Goal: Transaction & Acquisition: Purchase product/service

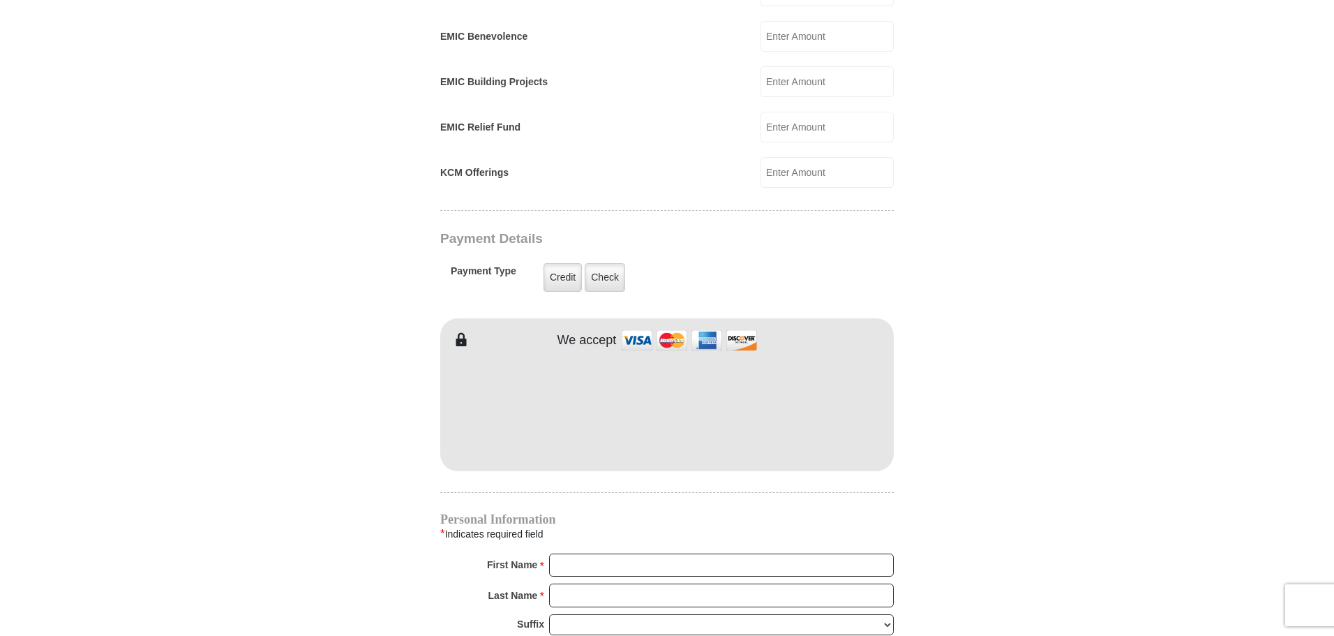
scroll to position [958, 0]
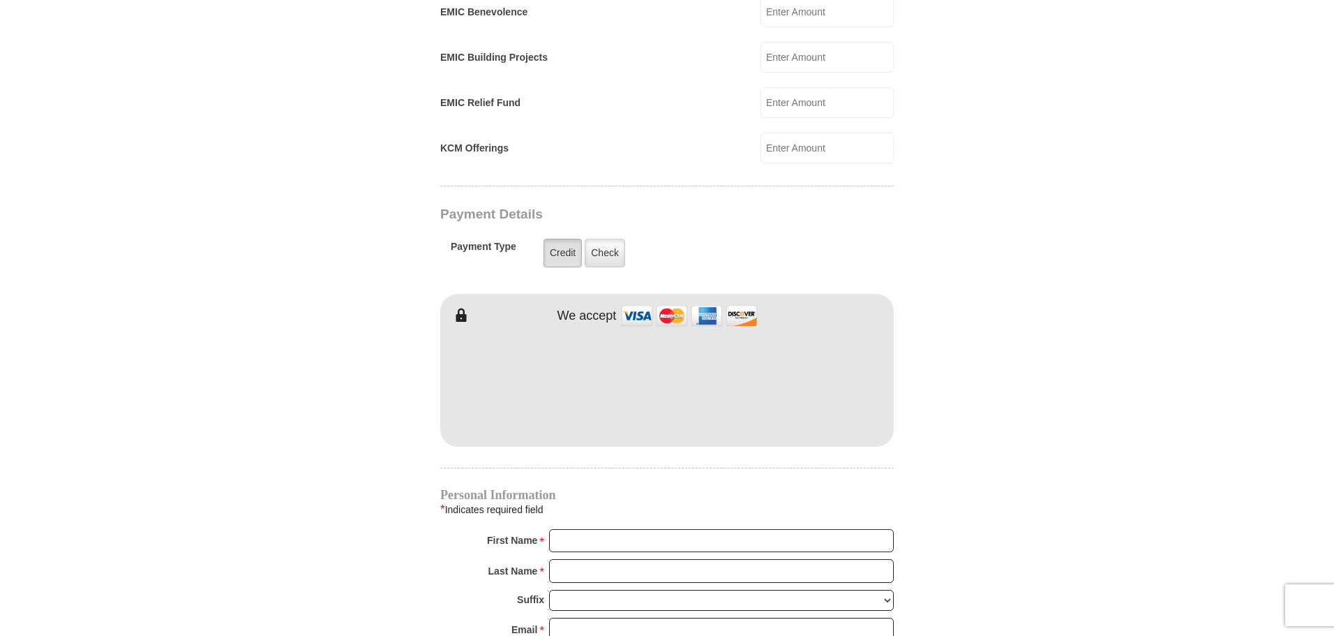
click at [582, 267] on label "Credit" at bounding box center [563, 253] width 38 height 29
click at [0, 0] on input "Credit" at bounding box center [0, 0] width 0 height 0
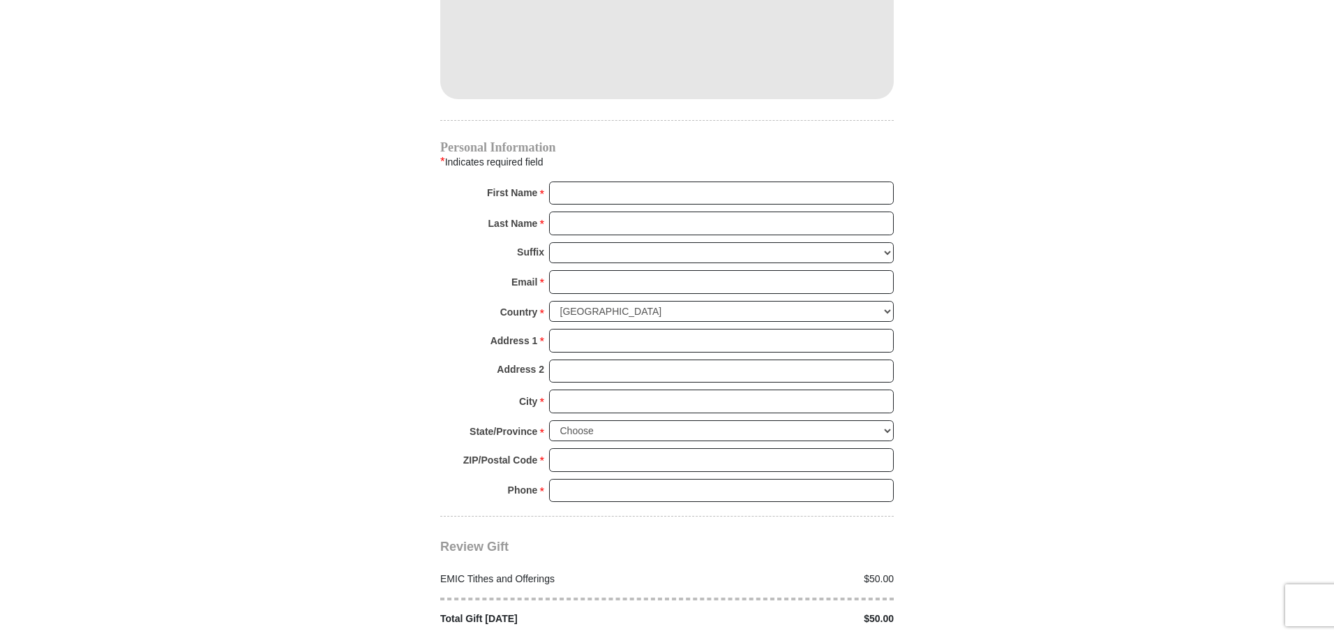
scroll to position [1309, 0]
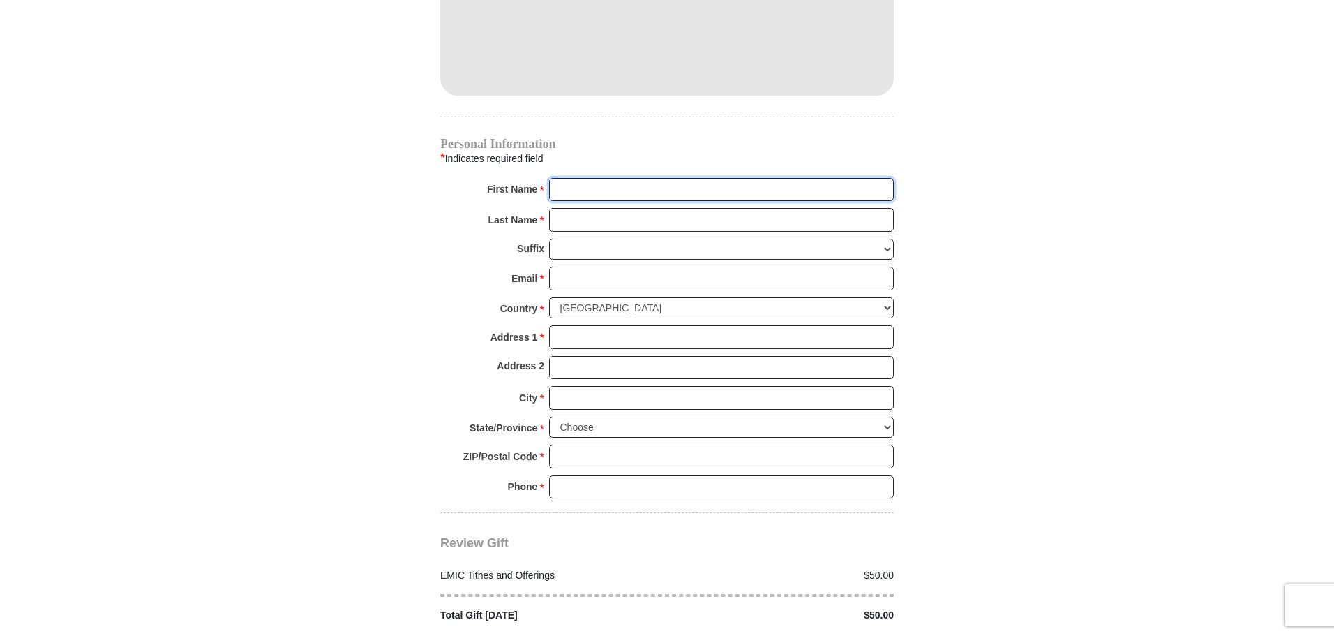
click at [567, 202] on input "First Name *" at bounding box center [721, 190] width 345 height 24
type input "[PERSON_NAME]"
click at [590, 232] on input "Last Name *" at bounding box center [721, 220] width 345 height 24
type input "[PERSON_NAME]"
click at [890, 260] on select "[PERSON_NAME] I II III IV V VI" at bounding box center [721, 250] width 345 height 22
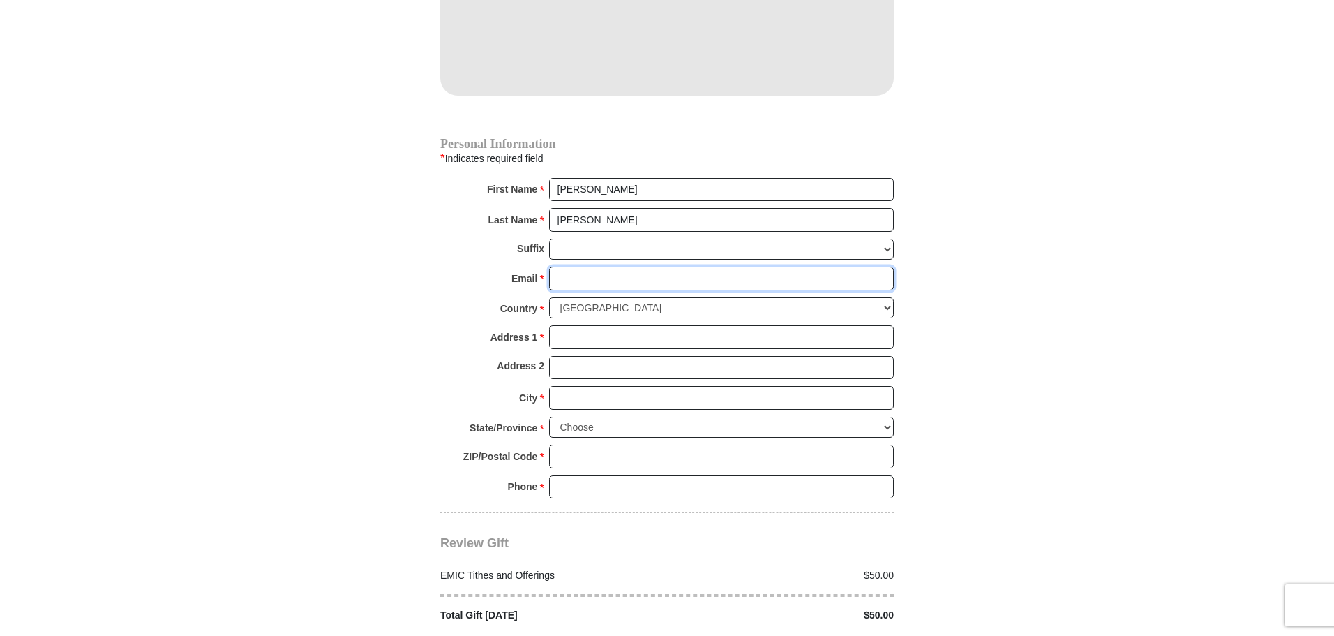
click at [553, 290] on input "Email *" at bounding box center [721, 279] width 345 height 24
type input "[EMAIL_ADDRESS][DOMAIN_NAME]"
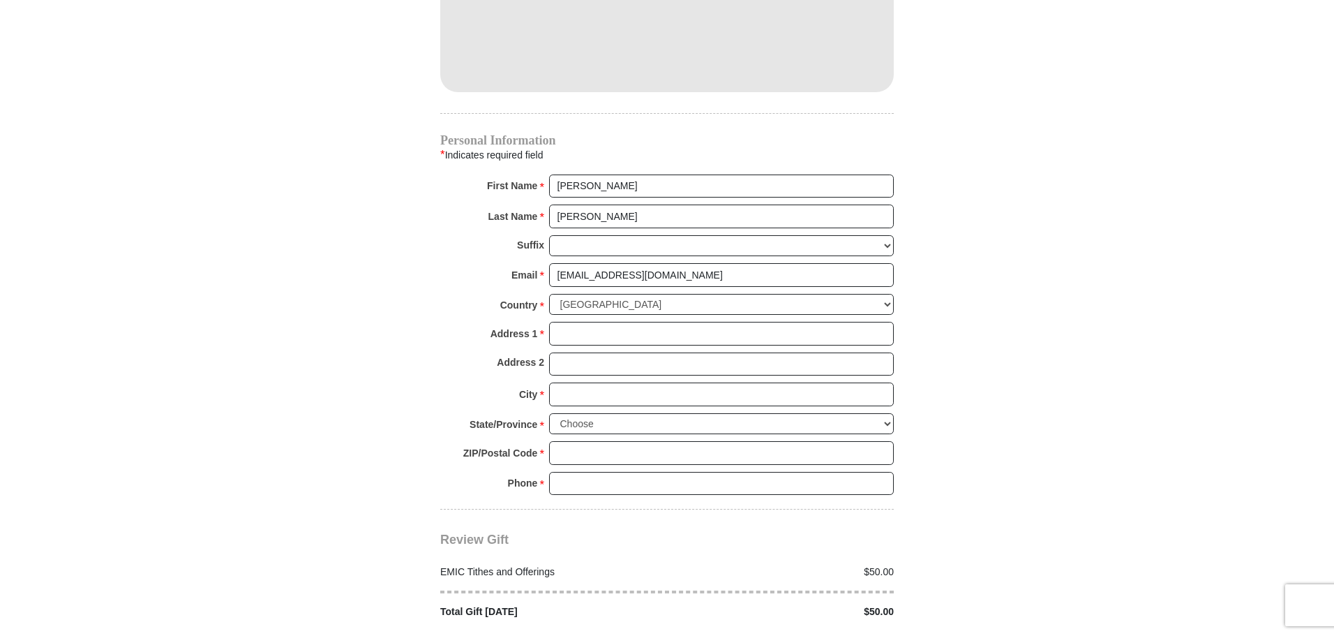
drag, startPoint x: 1077, startPoint y: 553, endPoint x: 1038, endPoint y: 607, distance: 66.9
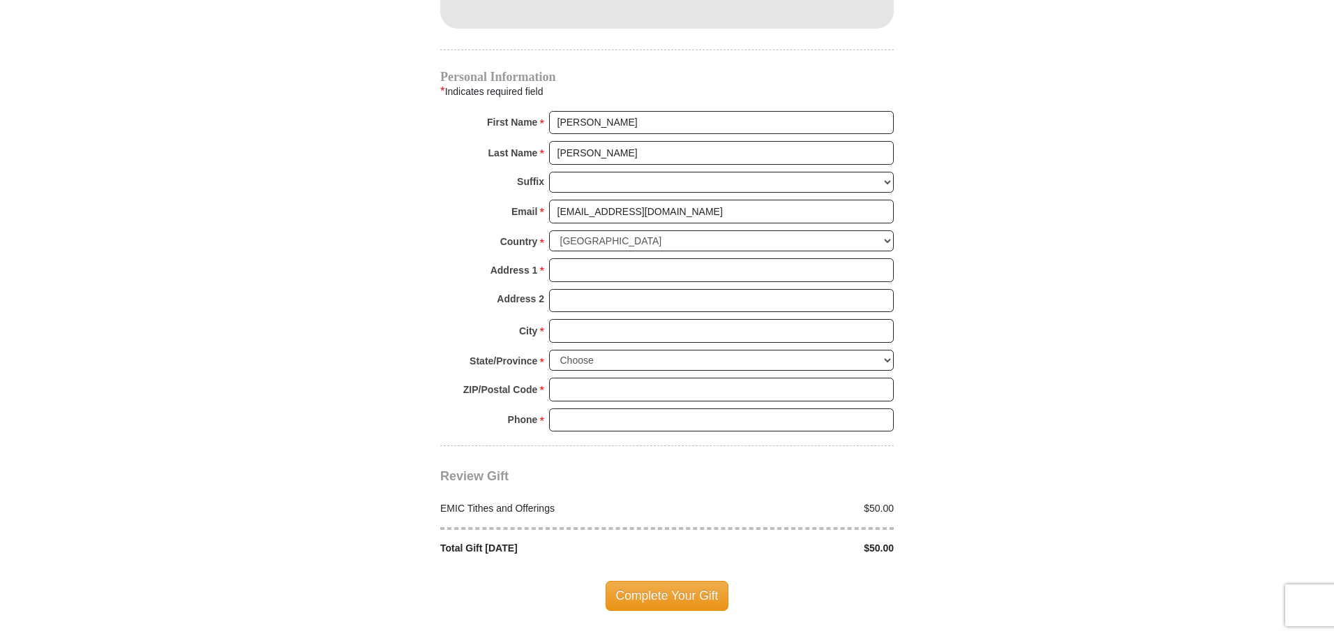
scroll to position [1390, 0]
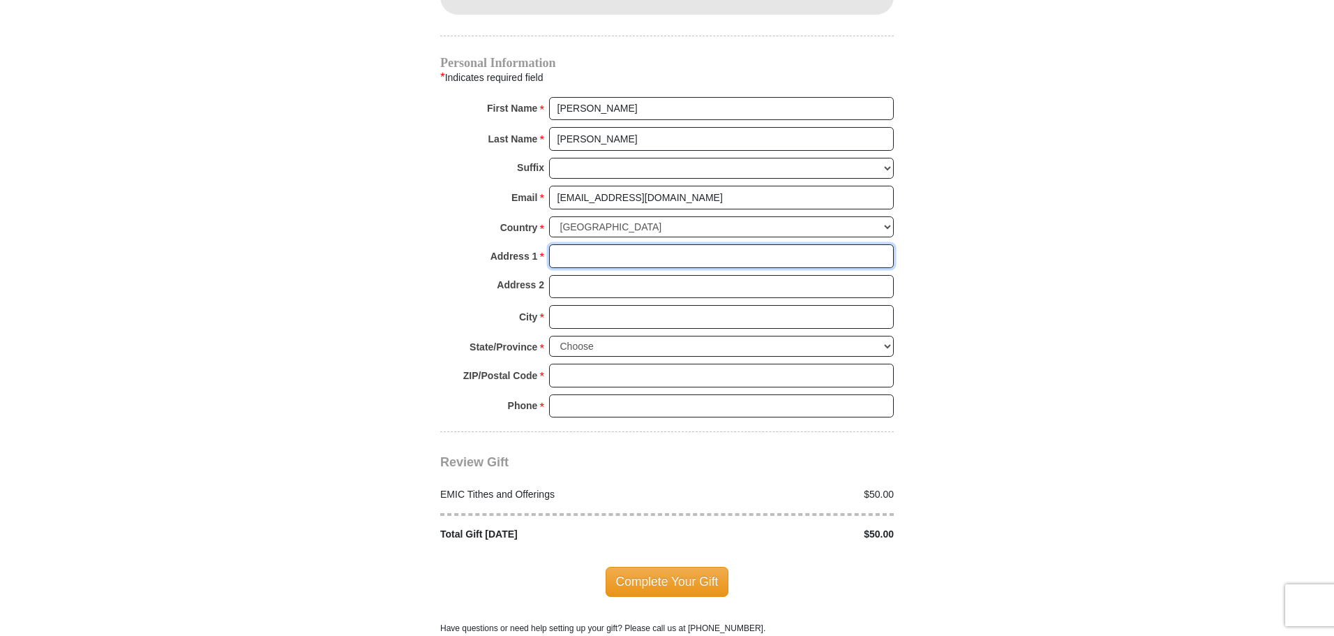
click at [583, 268] on input "Address 1 *" at bounding box center [721, 256] width 345 height 24
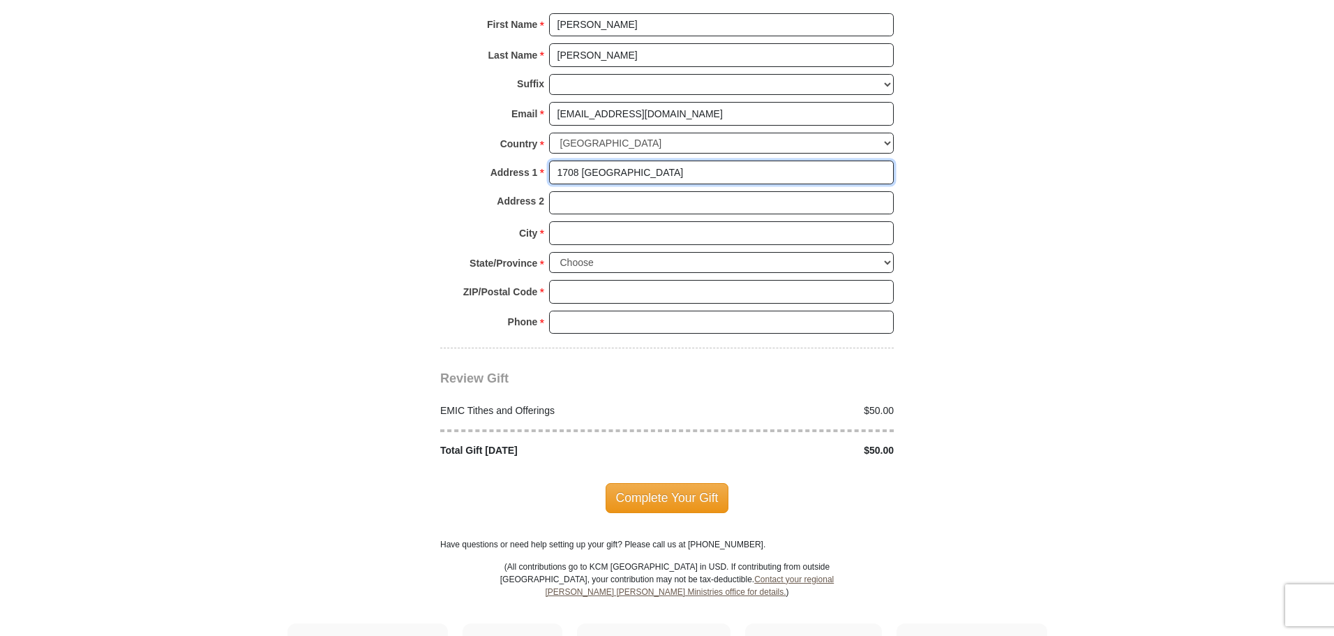
scroll to position [1477, 0]
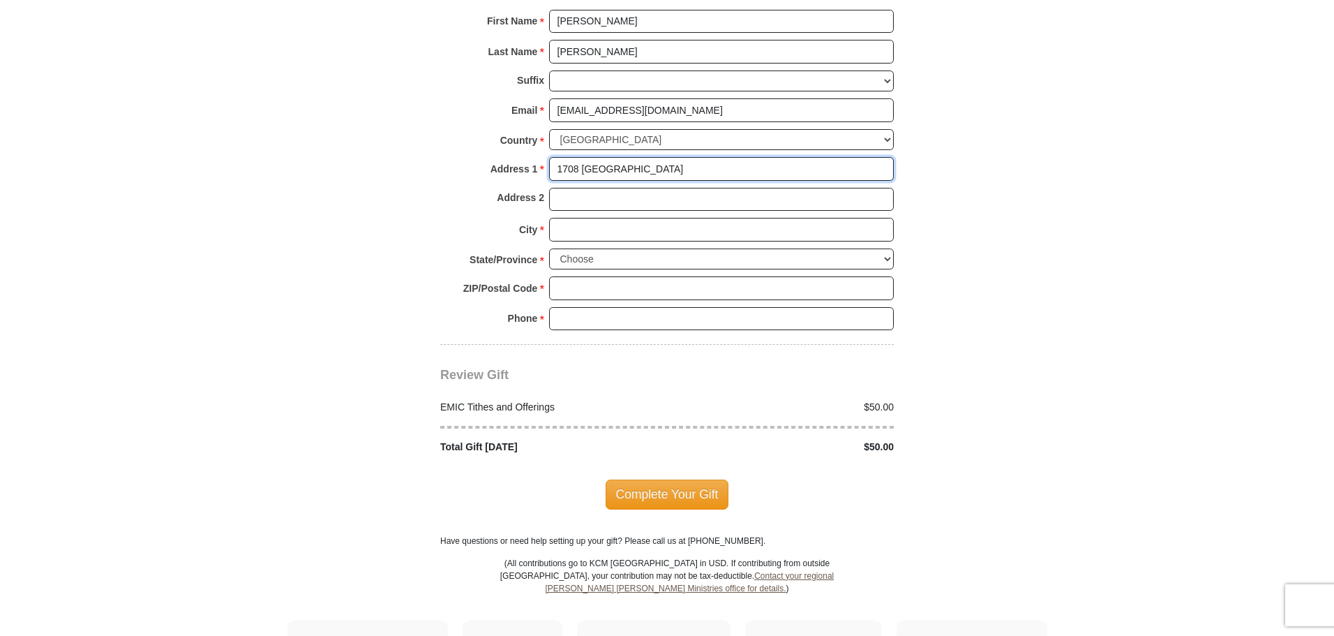
type input "1708 [GEOGRAPHIC_DATA]"
click at [585, 241] on input "City *" at bounding box center [721, 230] width 345 height 24
type input "[GEOGRAPHIC_DATA] ok"
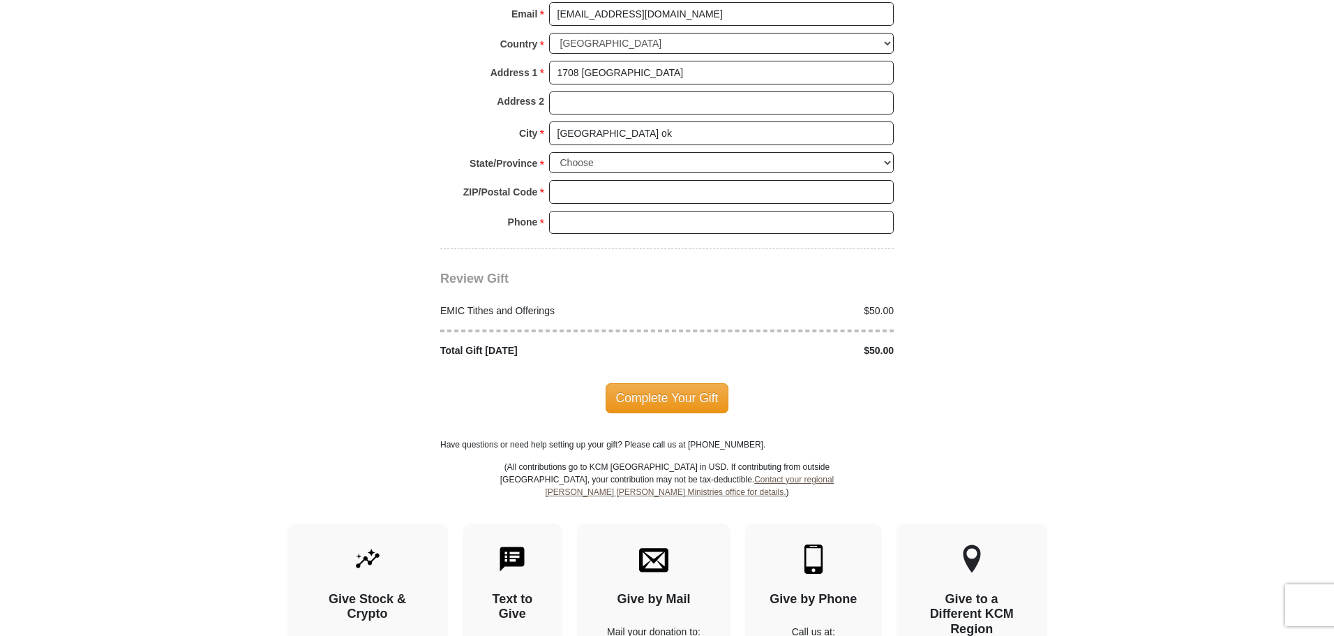
scroll to position [1582, 0]
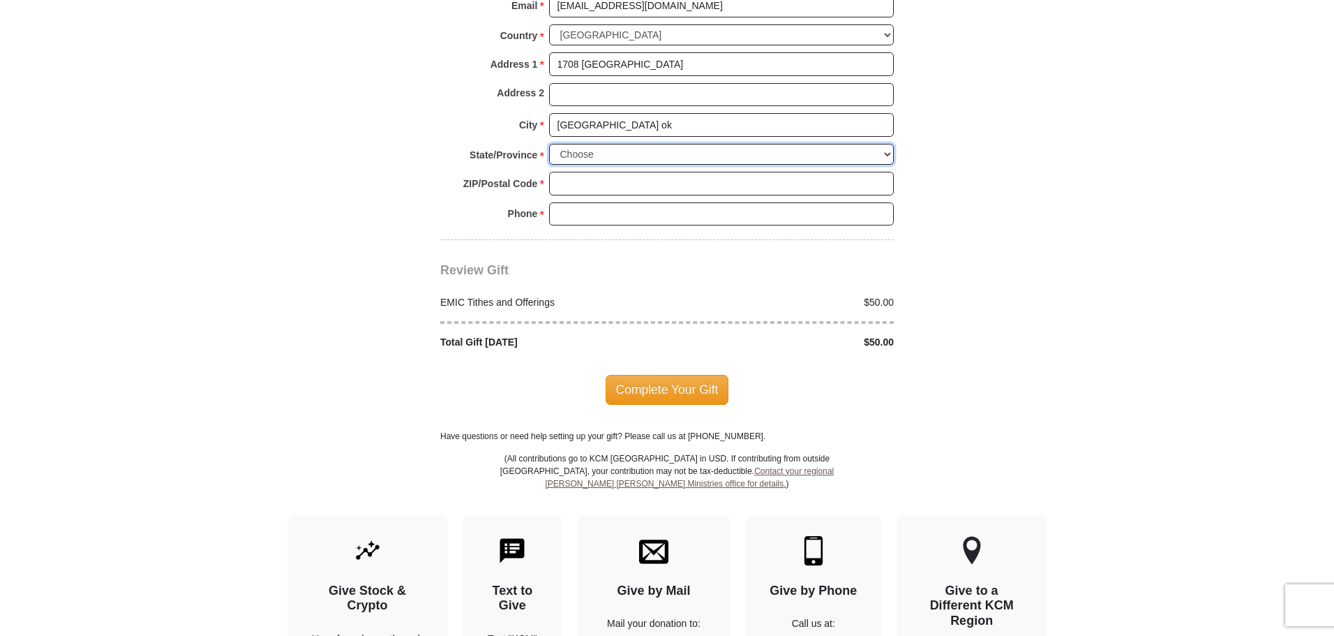
click at [889, 165] on select "Choose [US_STATE] [US_STATE] [US_STATE] [US_STATE] [US_STATE] Armed Forces Amer…" at bounding box center [721, 155] width 345 height 22
click at [549, 165] on select "Choose [US_STATE] [US_STATE] [US_STATE] [US_STATE] [US_STATE] Armed Forces Amer…" at bounding box center [721, 155] width 345 height 22
click at [888, 165] on select "Choose [US_STATE] [US_STATE] [US_STATE] [US_STATE] [US_STATE] Armed Forces Amer…" at bounding box center [721, 155] width 345 height 22
select select "OK"
click at [549, 165] on select "Choose [US_STATE] [US_STATE] [US_STATE] [US_STATE] [US_STATE] Armed Forces Amer…" at bounding box center [721, 155] width 345 height 22
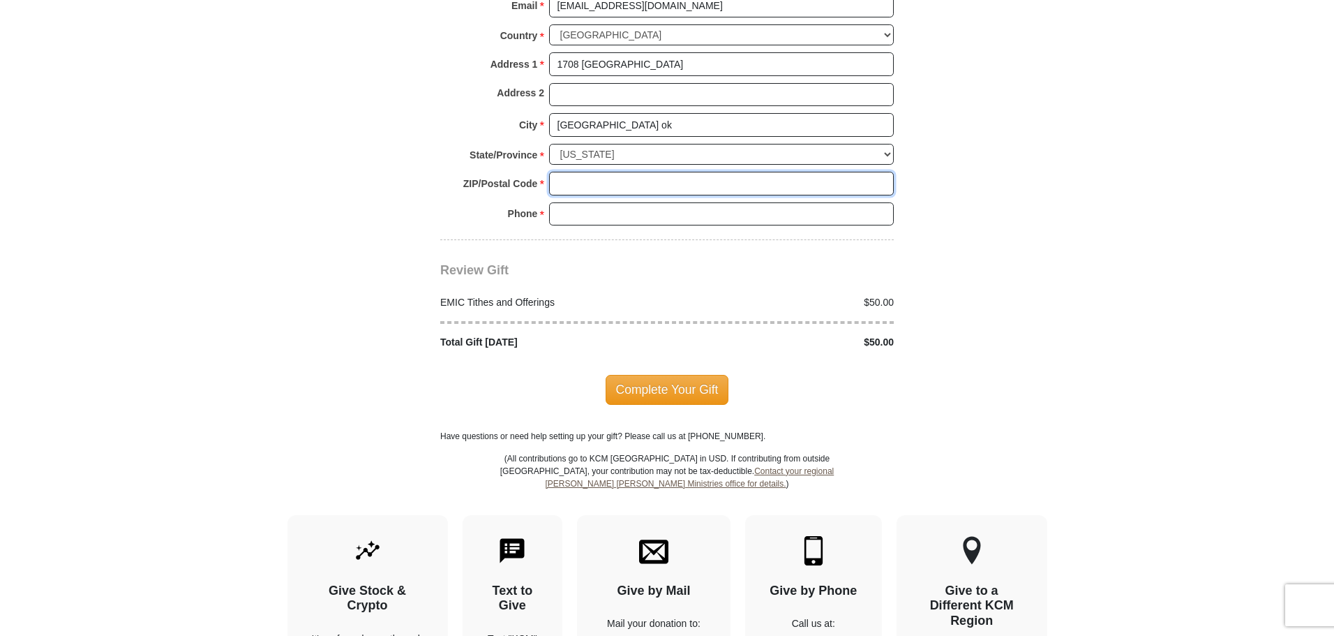
click at [590, 195] on input "ZIP/Postal Code *" at bounding box center [721, 184] width 345 height 24
type input "74604"
click at [585, 226] on input "Phone * *" at bounding box center [721, 214] width 345 height 24
type input "52807633707"
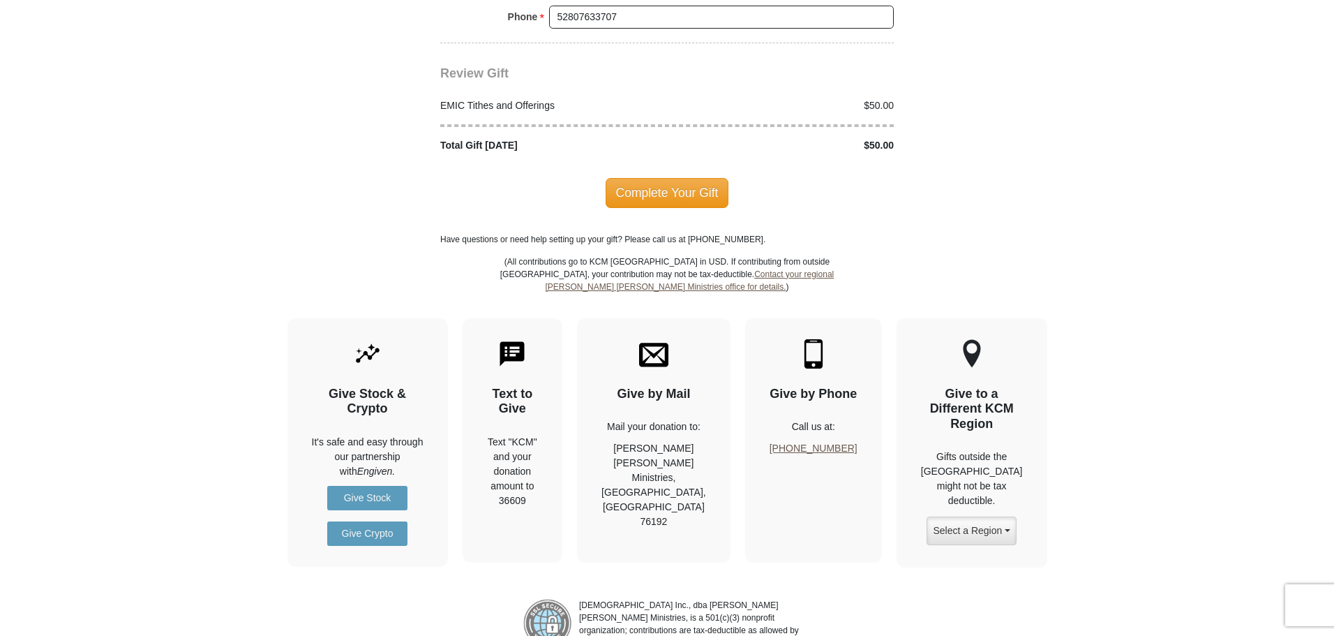
scroll to position [1788, 0]
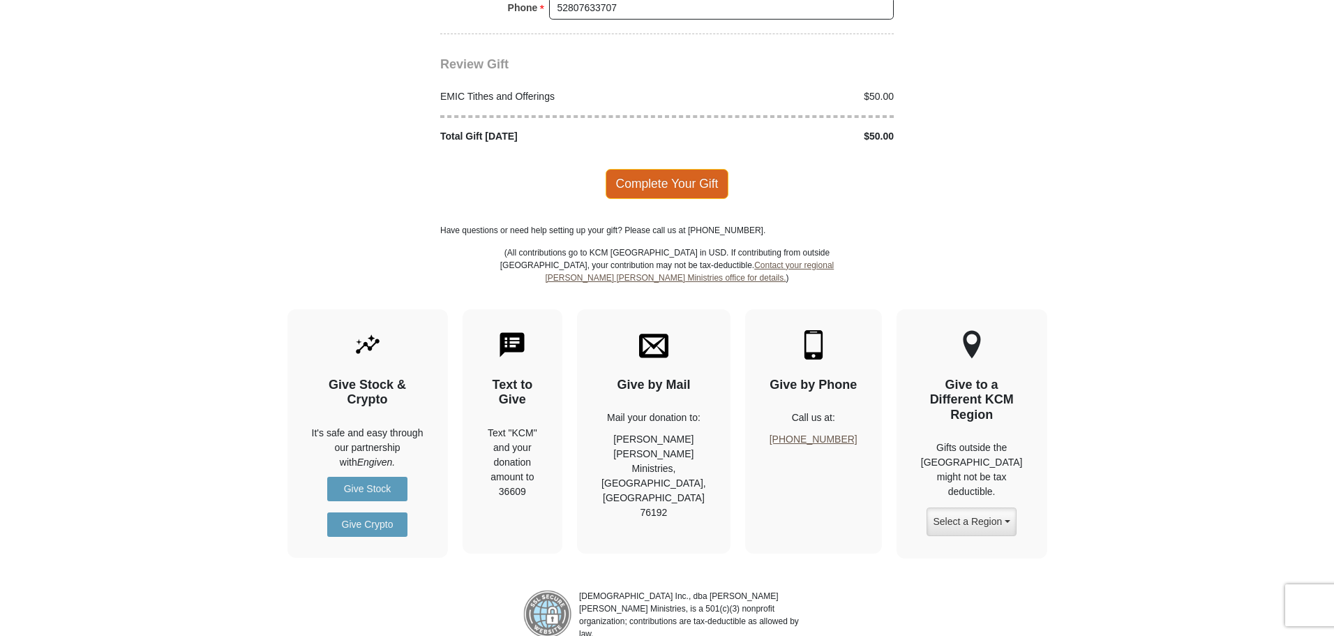
click at [719, 198] on span "Complete Your Gift" at bounding box center [668, 183] width 124 height 29
